Goal: Register for event/course

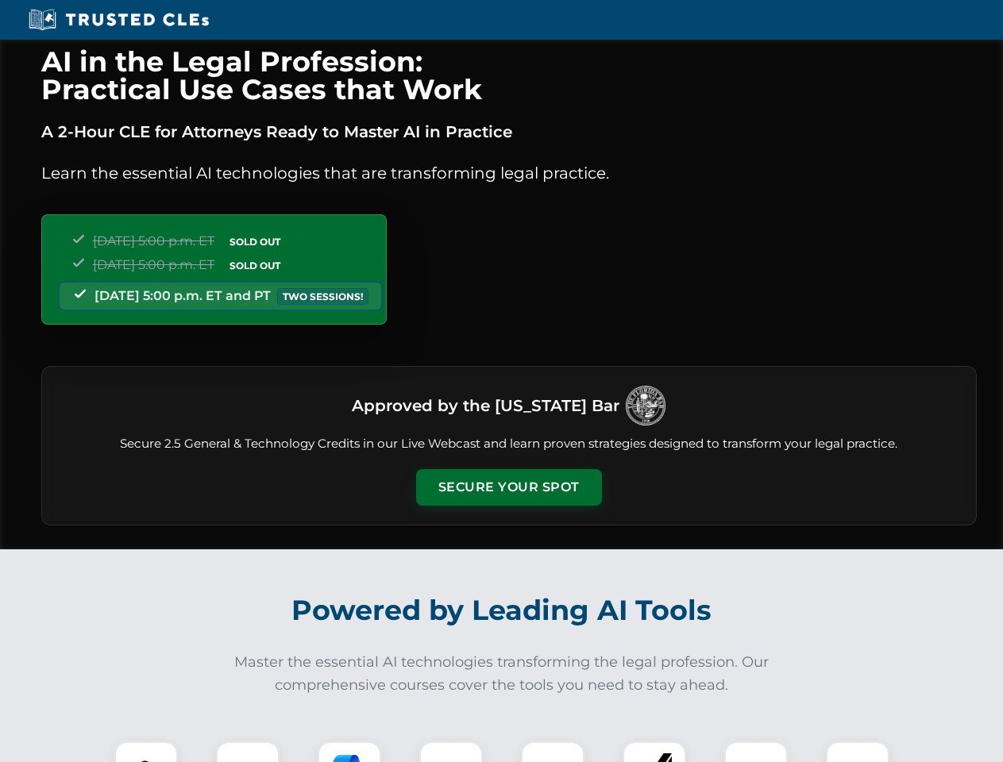
click at [508, 487] on button "Secure Your Spot" at bounding box center [509, 487] width 186 height 37
click at [146, 752] on img at bounding box center [146, 773] width 46 height 46
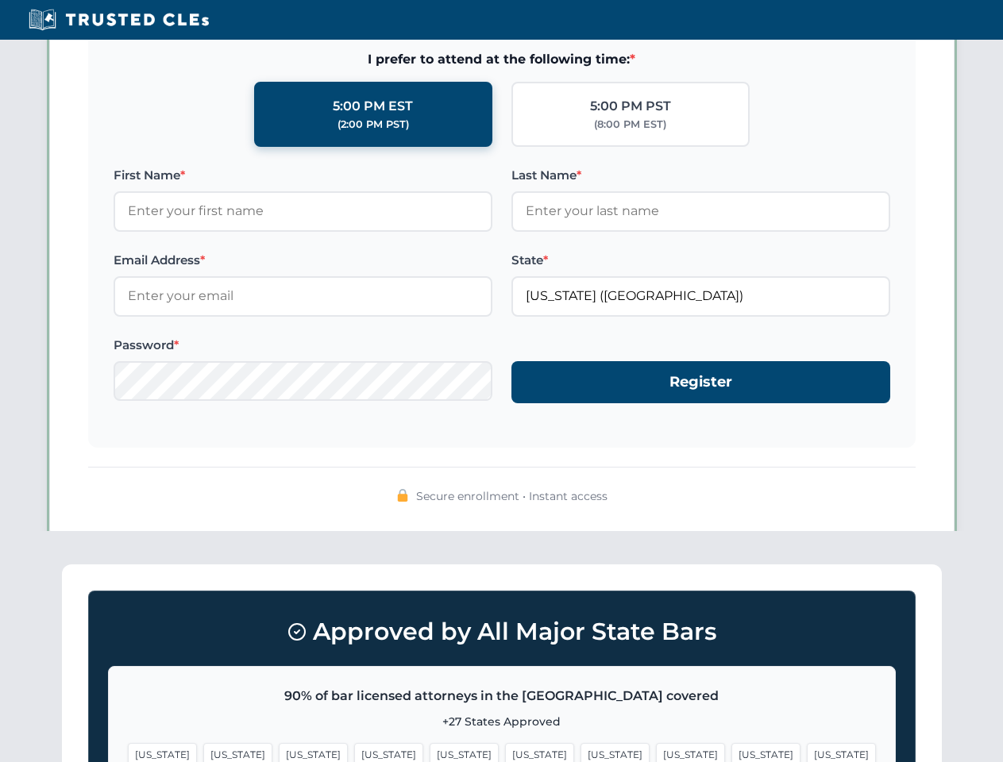
click at [580, 752] on span "[US_STATE]" at bounding box center [614, 754] width 69 height 23
click at [731, 752] on span "[US_STATE]" at bounding box center [765, 754] width 69 height 23
